Goal: Task Accomplishment & Management: Use online tool/utility

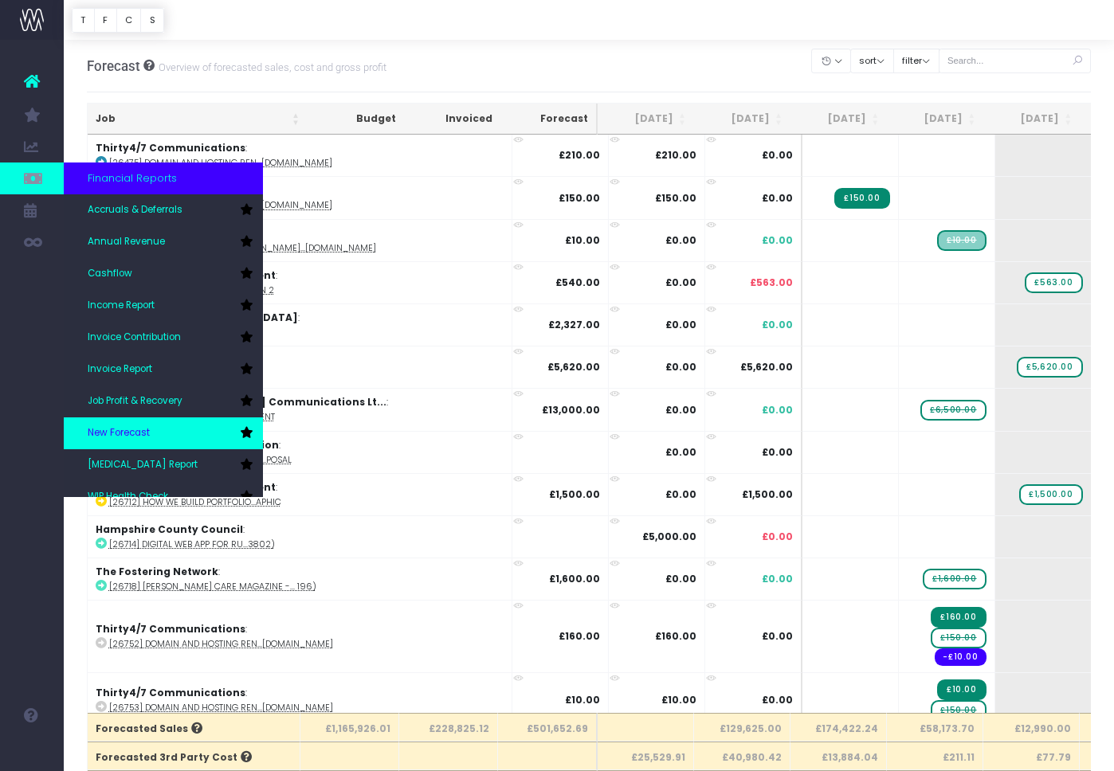
click at [134, 428] on span "New Forecast" at bounding box center [119, 433] width 62 height 14
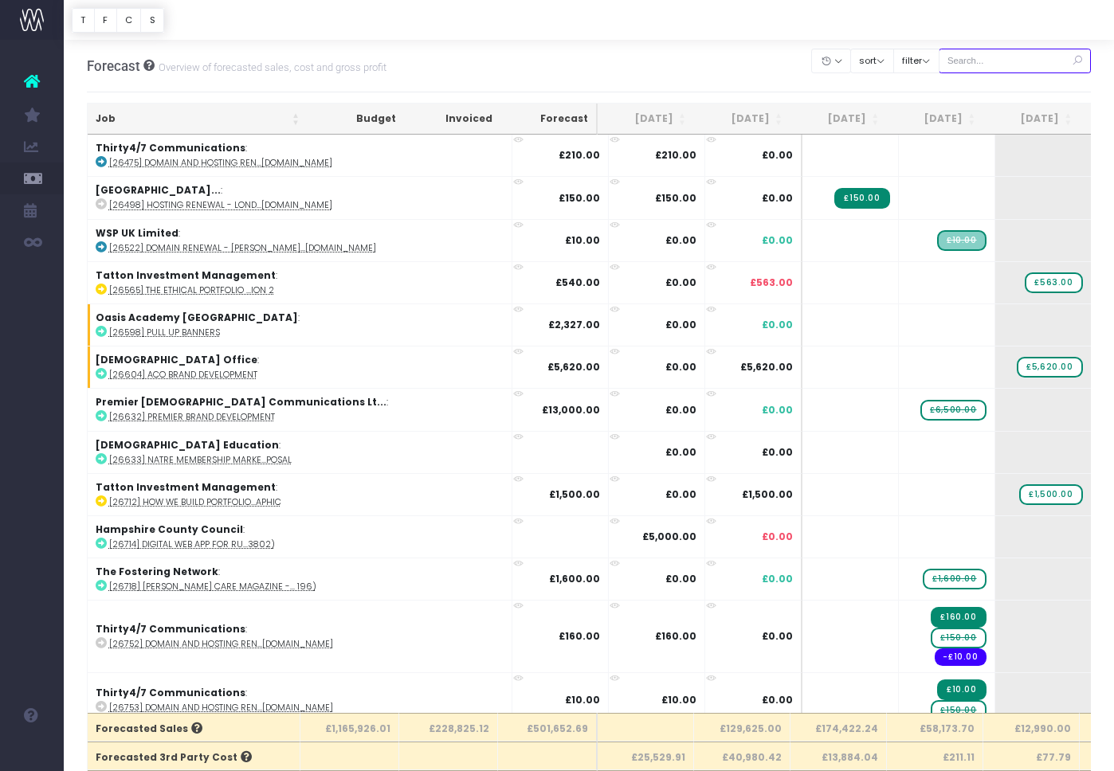
click at [990, 66] on input "text" at bounding box center [1015, 61] width 153 height 25
paste input "28868"
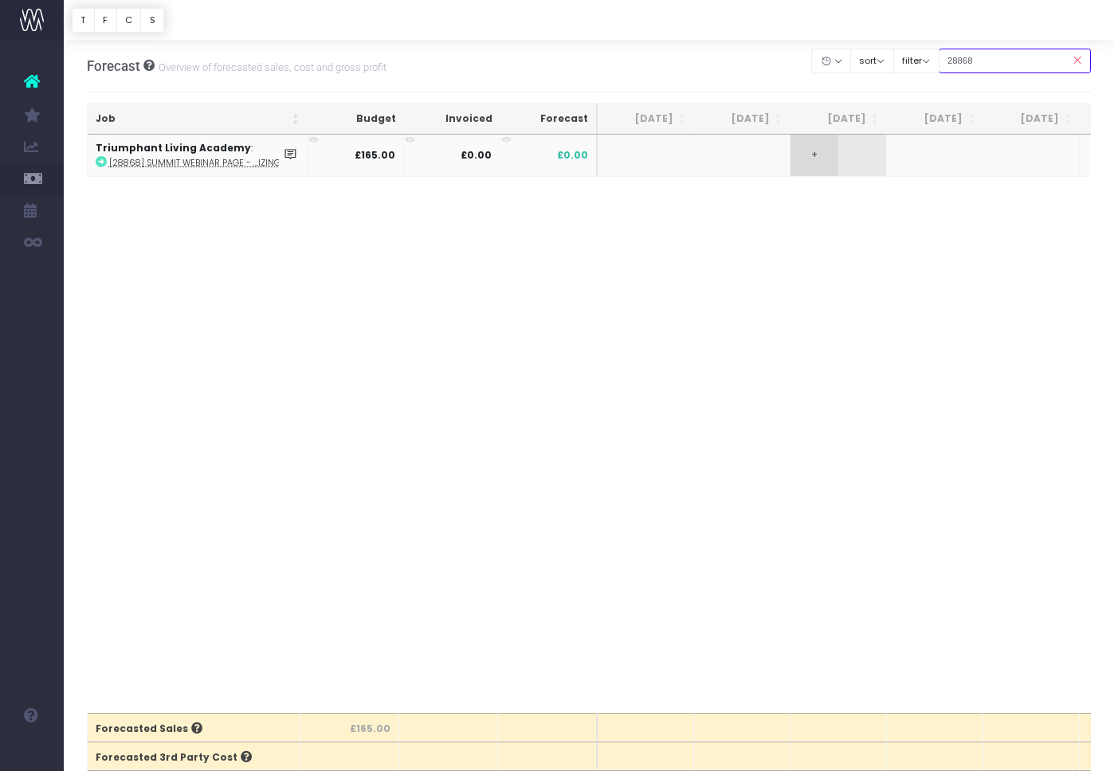
type input "28868"
click at [828, 156] on span "+" at bounding box center [814, 155] width 48 height 41
click at [827, 225] on body "Oh my... this is bad. wayahead wasn't able to load this page. Please contact su…" at bounding box center [557, 385] width 1114 height 771
